Goal: Task Accomplishment & Management: Manage account settings

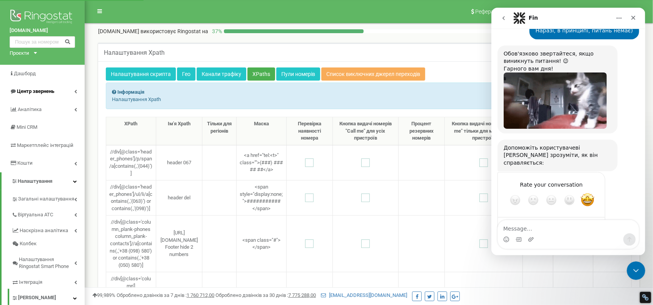
scroll to position [877, 0]
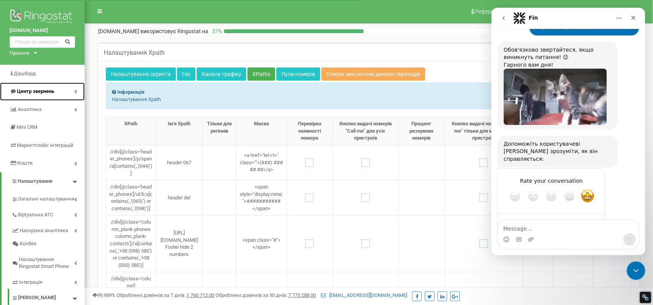
click at [60, 95] on link "Центр звернень" at bounding box center [42, 91] width 85 height 18
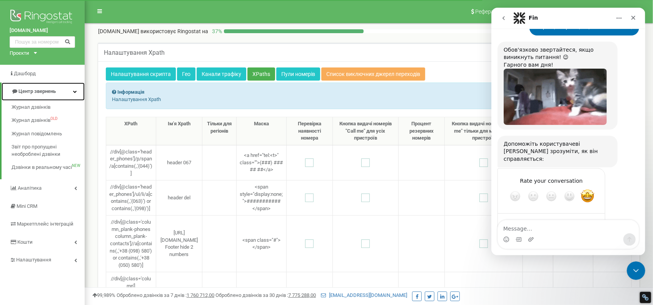
click at [43, 94] on span "Центр звернень" at bounding box center [36, 91] width 37 height 6
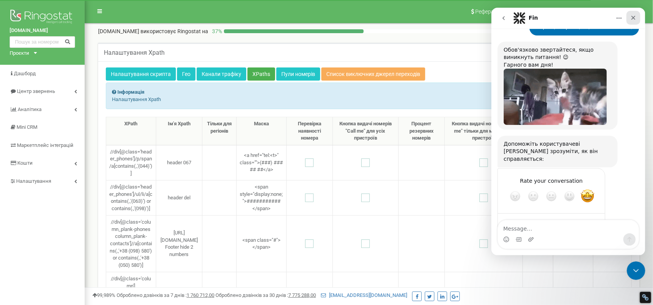
click at [633, 19] on icon "Close" at bounding box center [633, 18] width 6 height 6
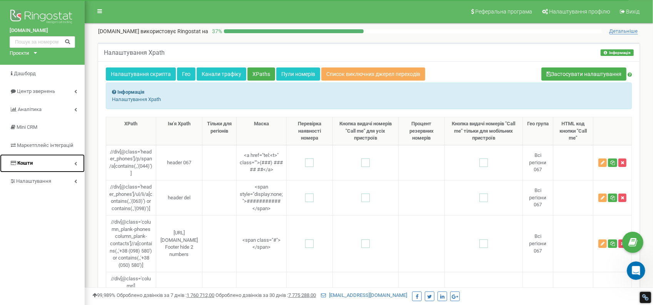
click at [31, 162] on span "Кошти" at bounding box center [24, 163] width 15 height 6
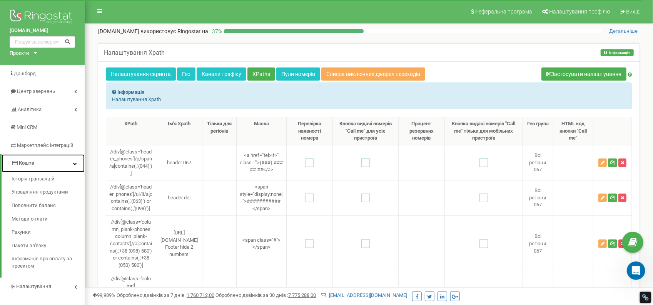
click at [72, 165] on link "Кошти" at bounding box center [43, 163] width 83 height 18
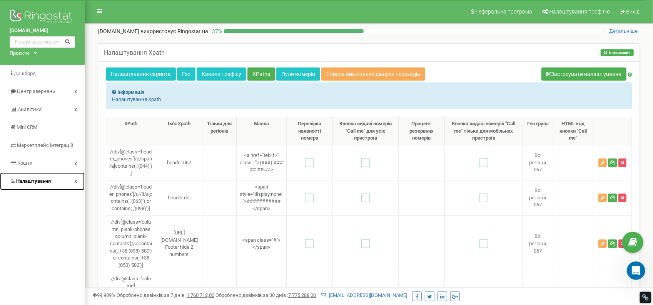
click at [76, 178] on link "Налаштування" at bounding box center [42, 181] width 85 height 18
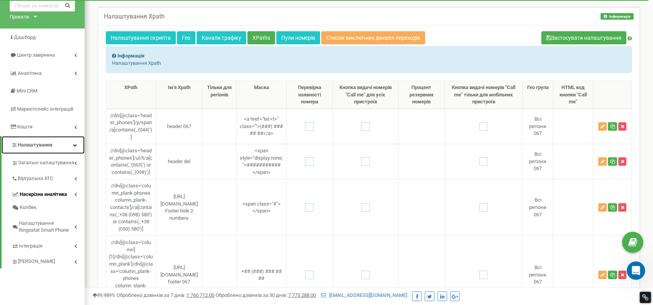
scroll to position [39, 0]
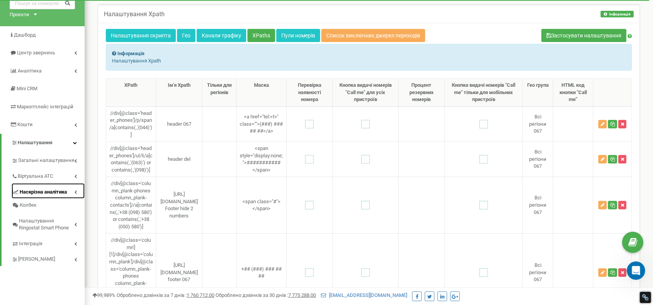
click at [75, 187] on link "Наскрізна аналітика" at bounding box center [48, 191] width 73 height 16
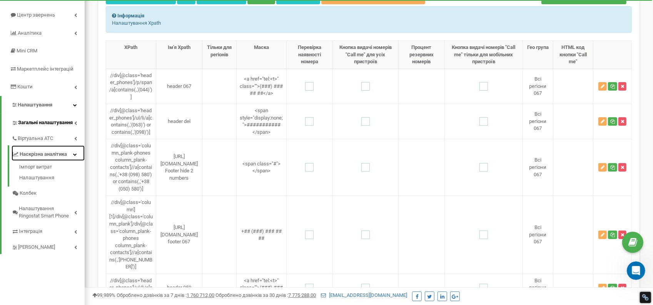
scroll to position [77, 0]
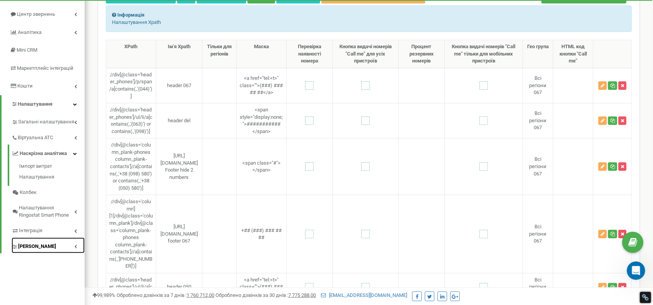
click at [79, 245] on link "[PERSON_NAME]" at bounding box center [48, 245] width 73 height 16
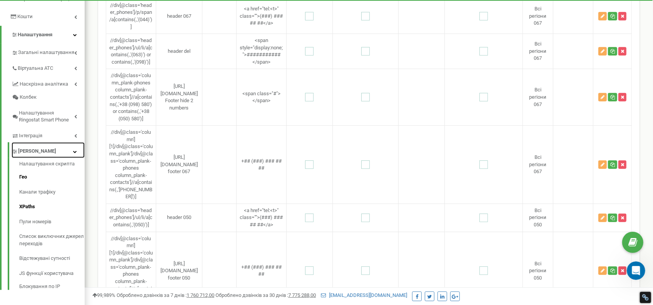
scroll to position [154, 0]
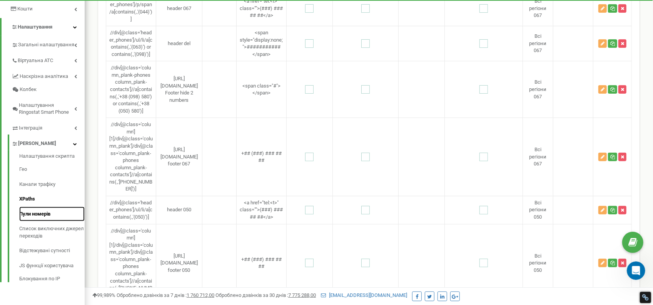
click at [47, 214] on link "Пули номерів" at bounding box center [51, 213] width 65 height 15
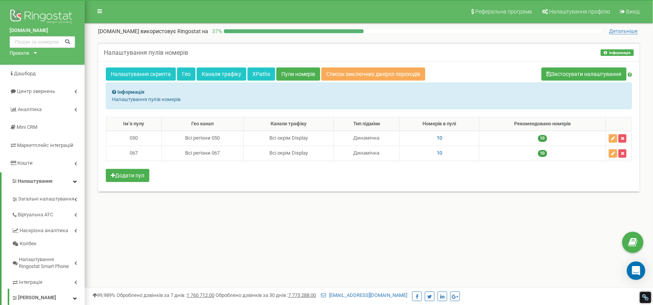
click at [35, 52] on icon at bounding box center [35, 53] width 3 height 2
click at [26, 71] on link "[DOMAIN_NAME]" at bounding box center [31, 72] width 35 height 4
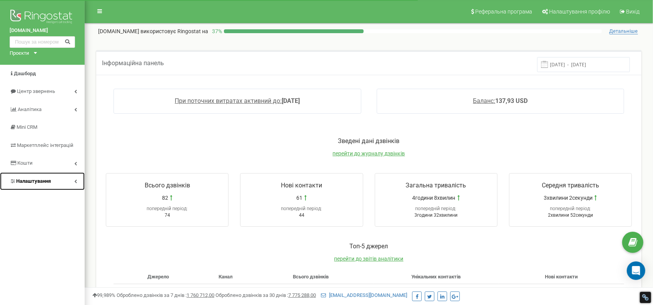
click at [77, 181] on link "Налаштування" at bounding box center [42, 181] width 85 height 18
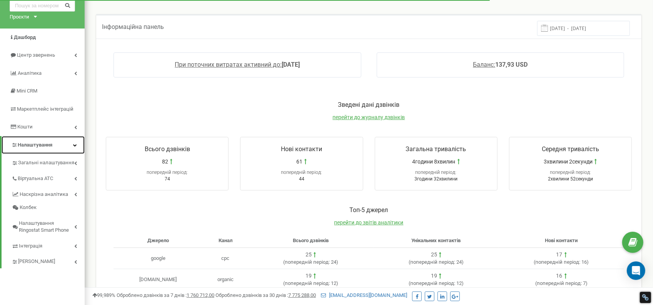
scroll to position [39, 0]
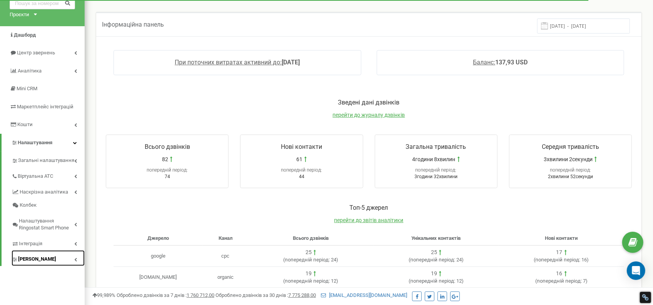
click at [75, 257] on icon at bounding box center [75, 259] width 3 height 4
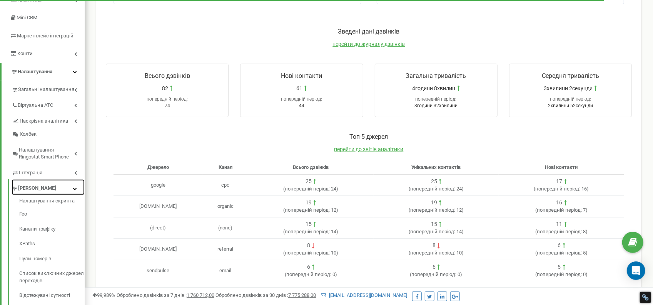
scroll to position [116, 0]
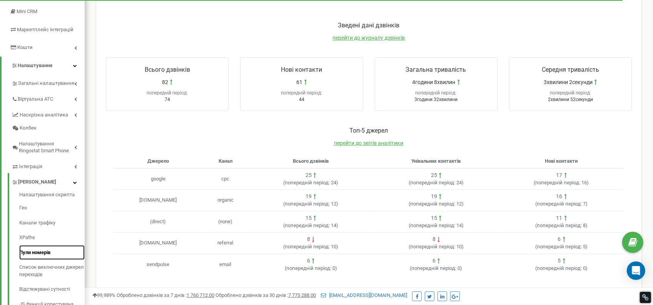
click at [45, 248] on link "Пули номерів" at bounding box center [51, 252] width 65 height 15
